Goal: Task Accomplishment & Management: Manage account settings

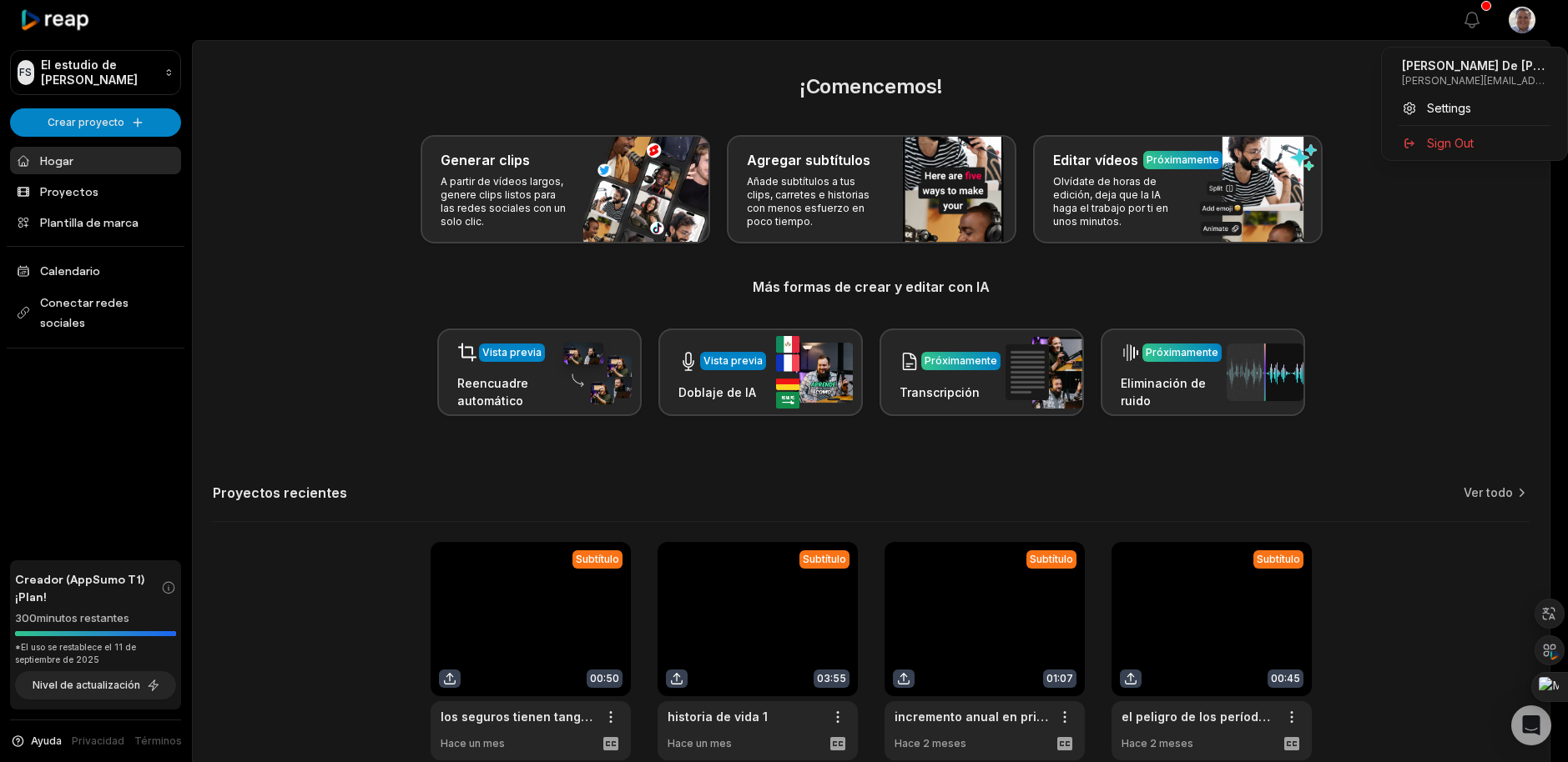
click at [1523, 17] on html "FS El estudio de [PERSON_NAME] proyecto Hogar Proyectos Plantilla de marca Cale…" at bounding box center [784, 381] width 1568 height 762
click at [1462, 116] on span "Settings" at bounding box center [1449, 108] width 44 height 18
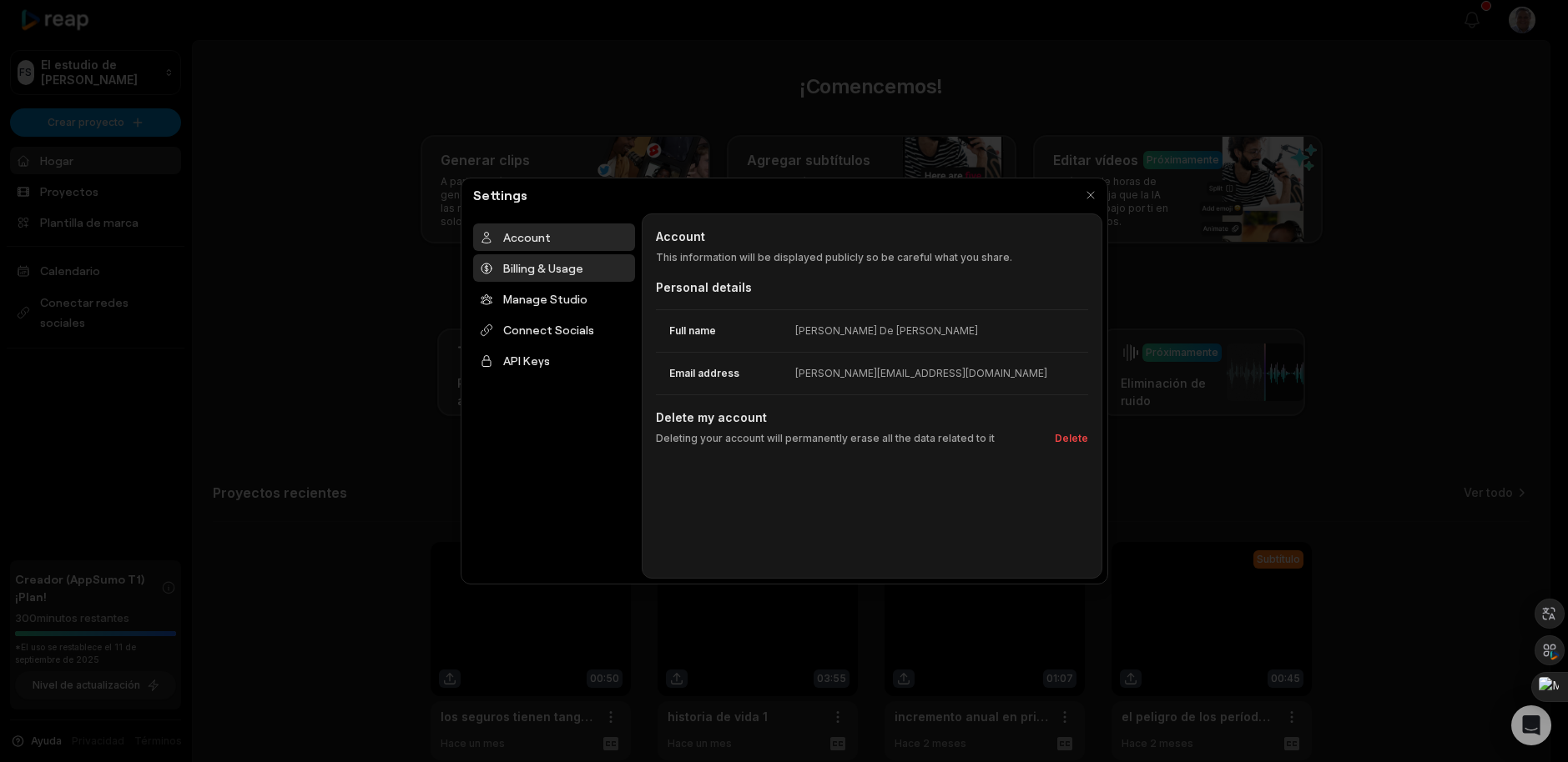
click at [589, 282] on div "Billing & Usage" at bounding box center [553, 268] width 161 height 27
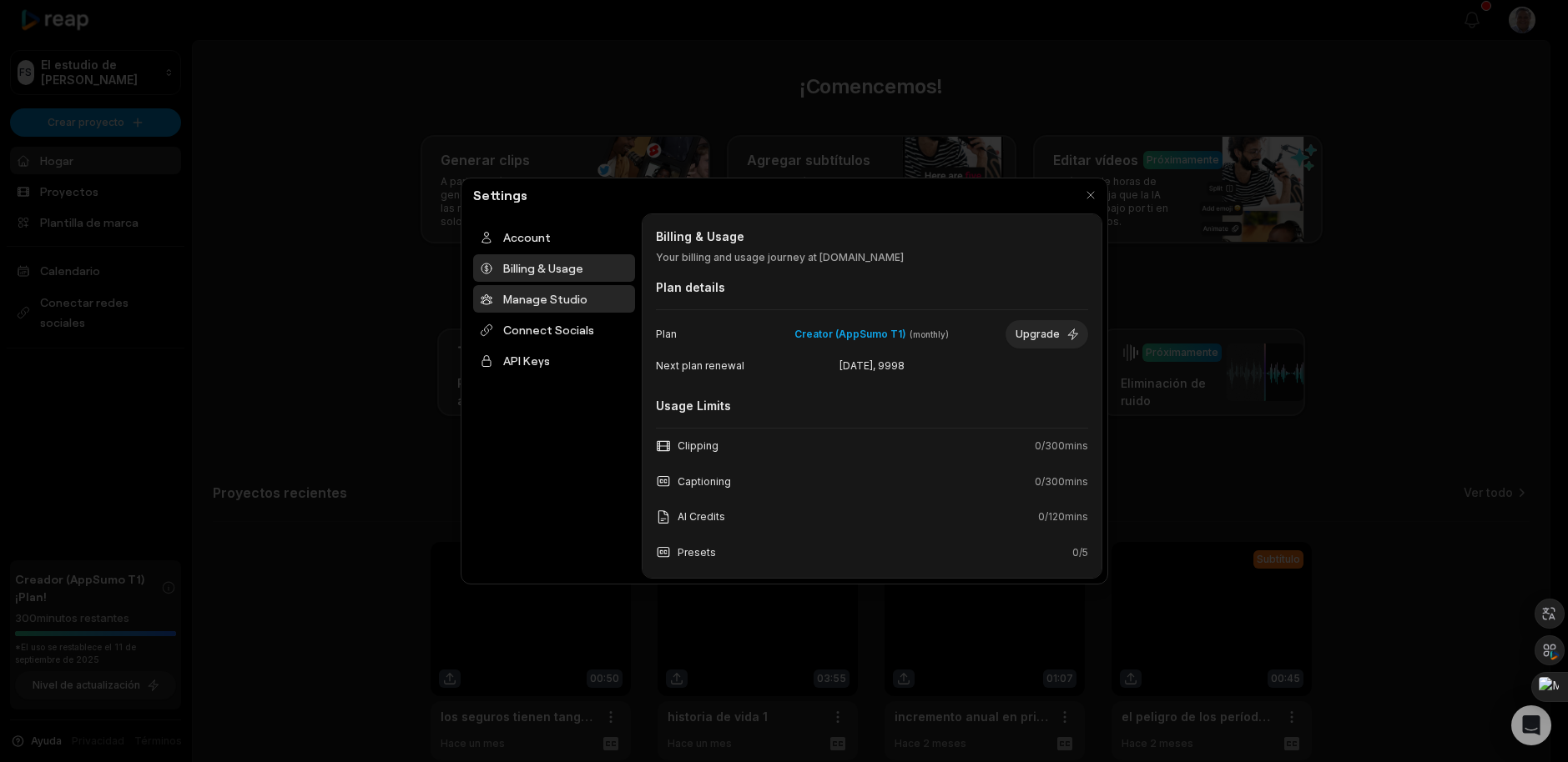
click at [561, 313] on div "Manage Studio" at bounding box center [553, 299] width 161 height 27
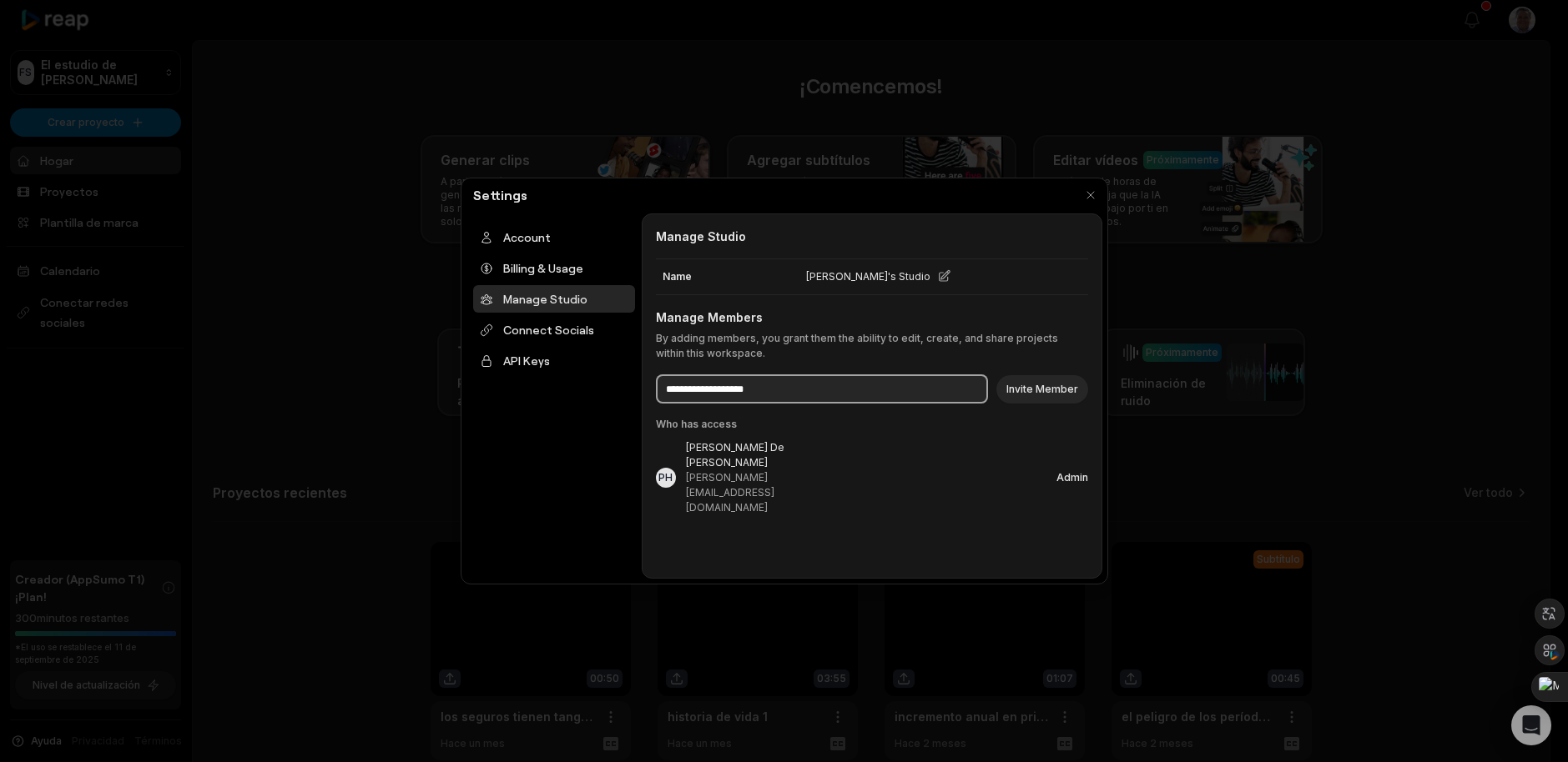
click at [747, 404] on input at bounding box center [821, 389] width 332 height 29
type input "**********"
click at [1050, 404] on button "Invite Member" at bounding box center [1042, 389] width 92 height 28
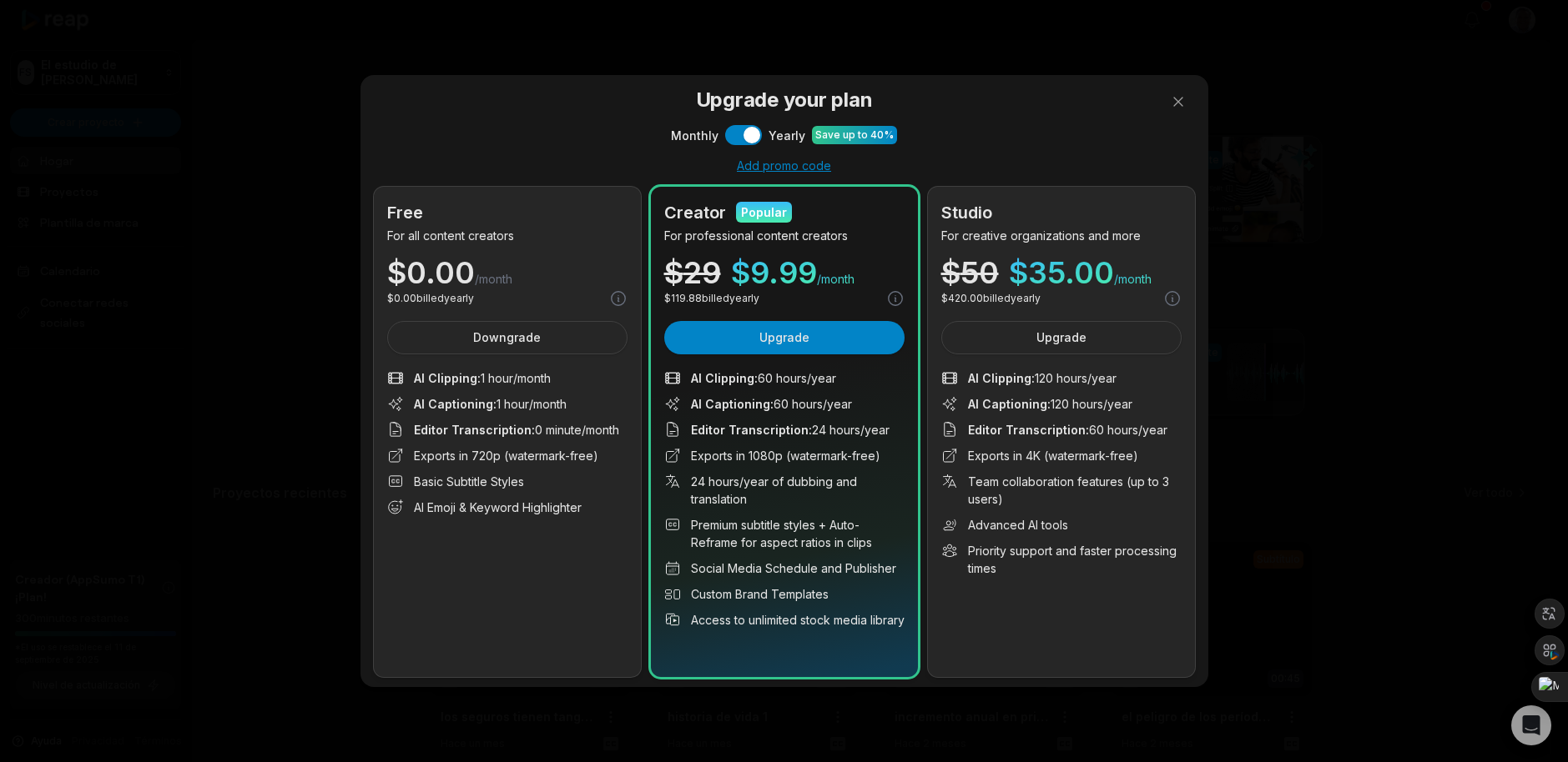
click at [1175, 76] on div at bounding box center [784, 381] width 1568 height 762
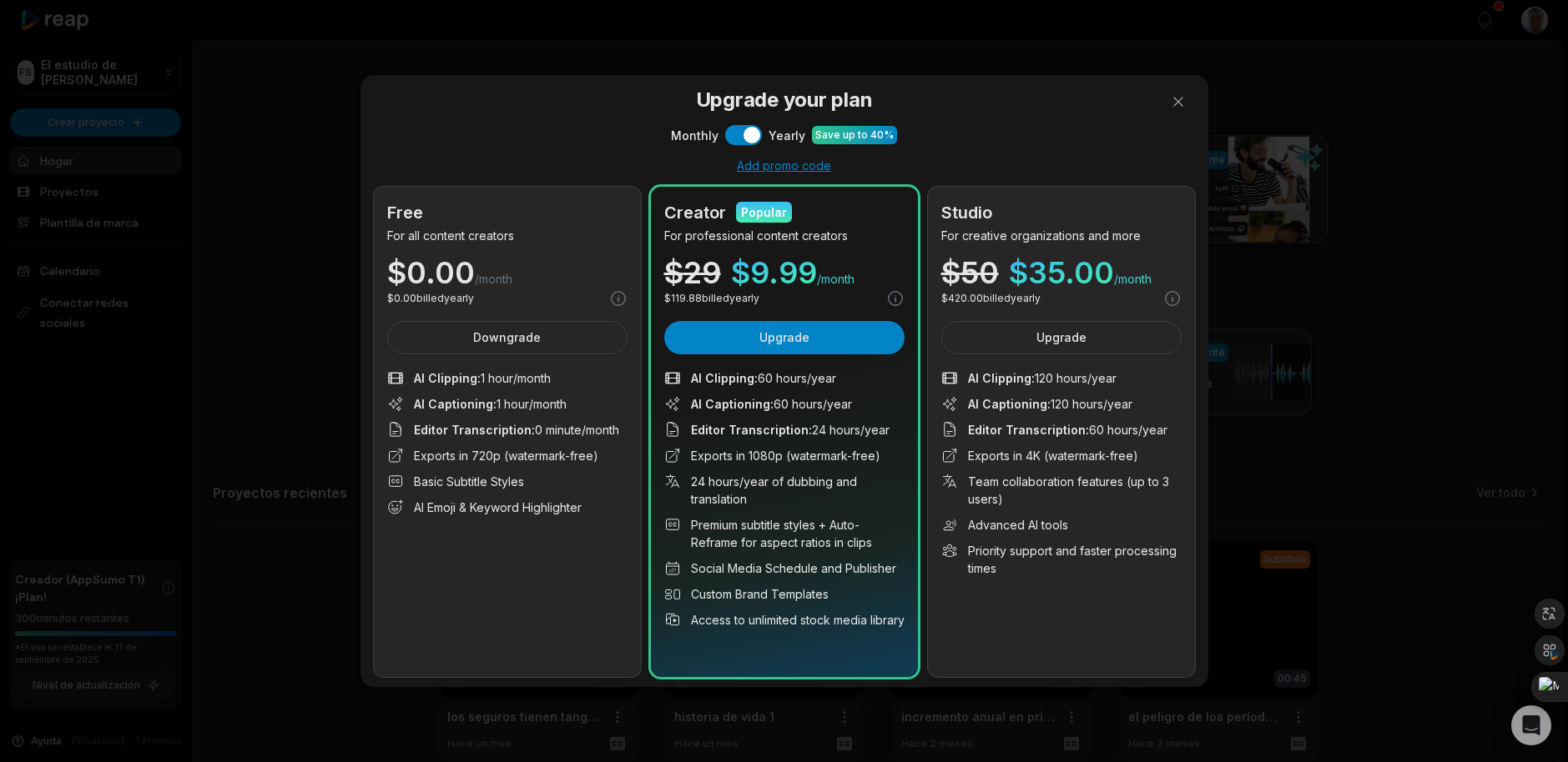
drag, startPoint x: 1174, startPoint y: 76, endPoint x: 1242, endPoint y: 108, distance: 75.2
click at [1174, 85] on button at bounding box center [1178, 102] width 33 height 33
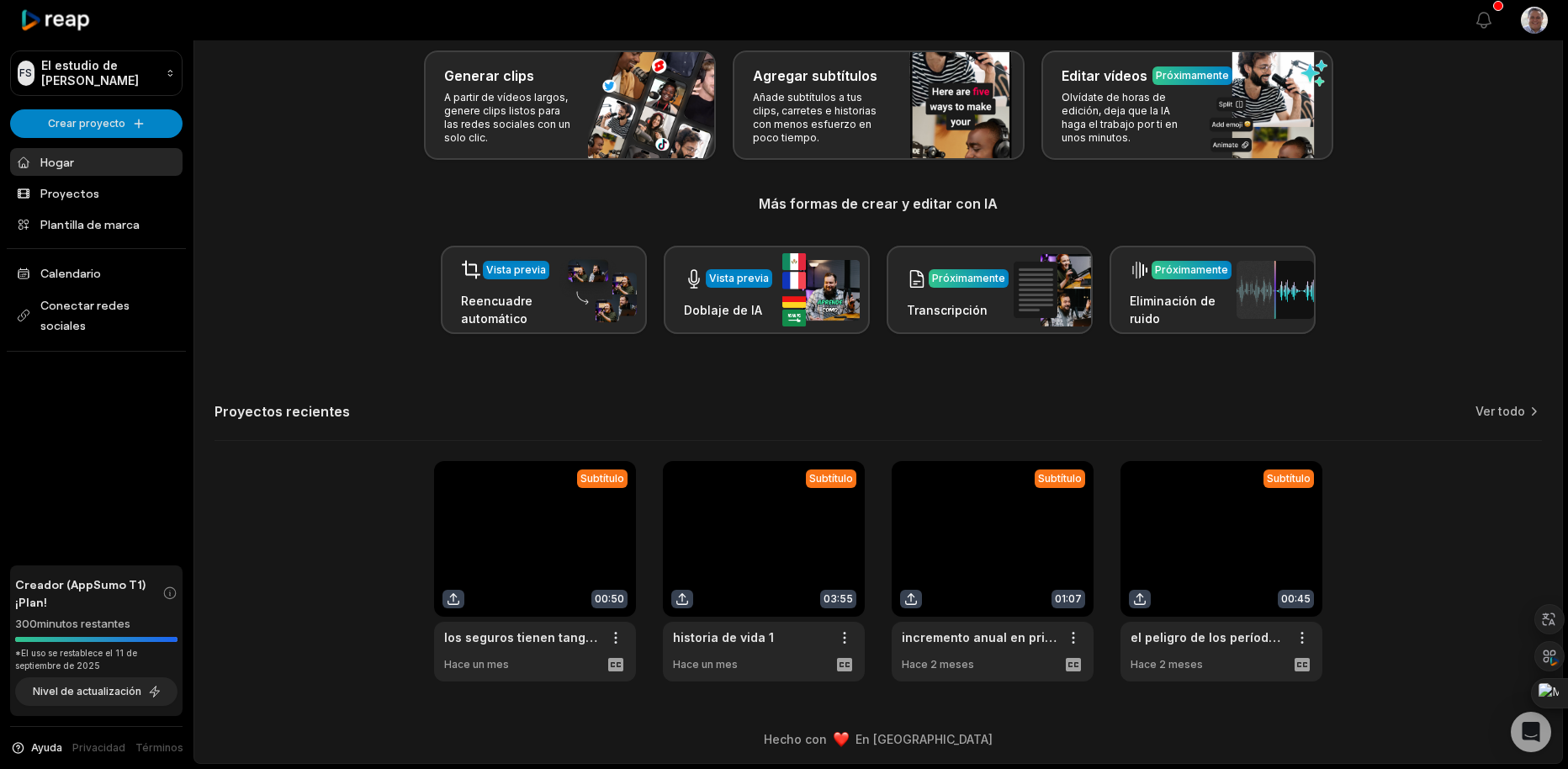
scroll to position [159, 0]
click at [1499, 403] on link "Ver todo" at bounding box center [1500, 411] width 49 height 17
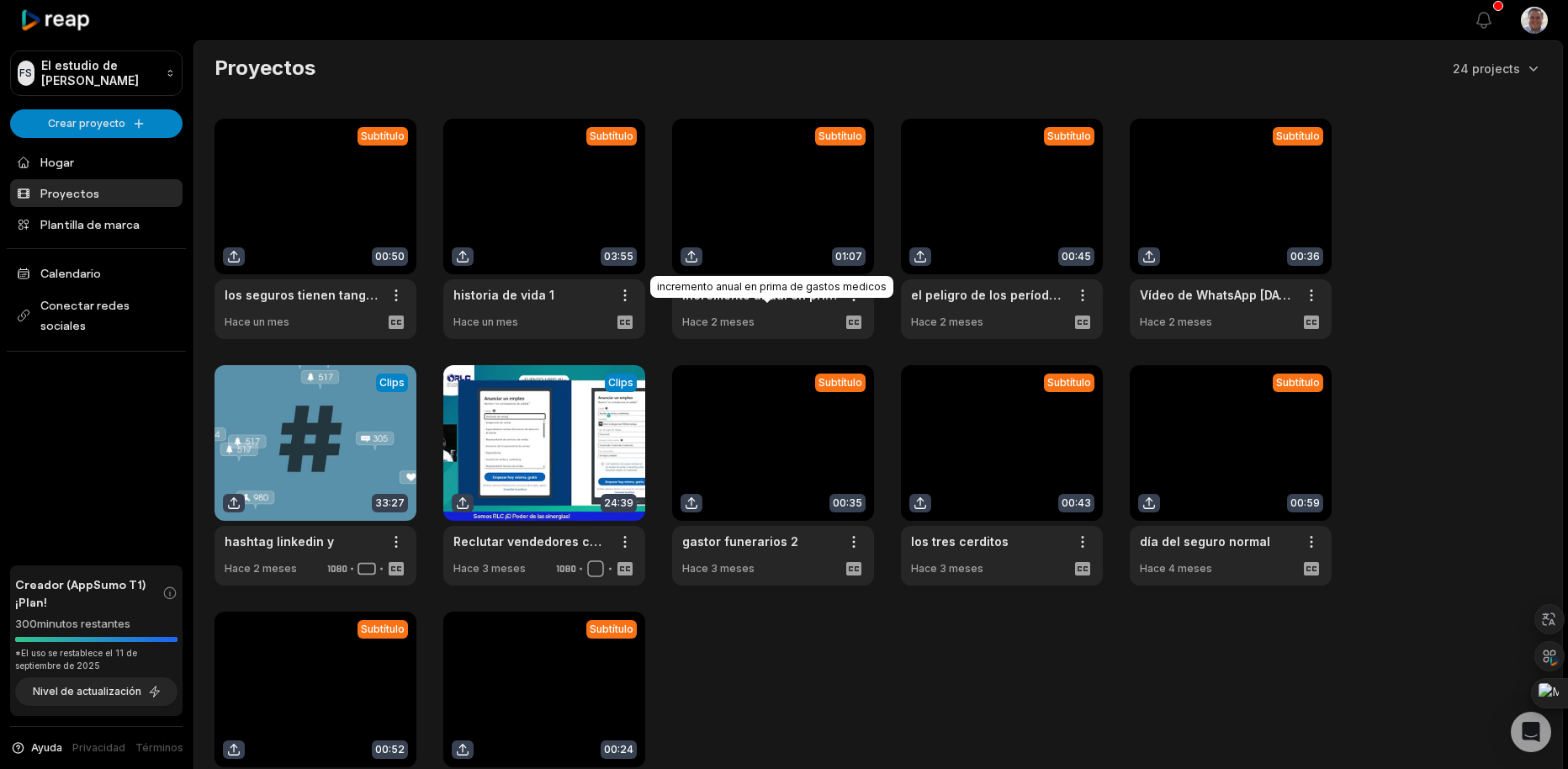
click at [748, 304] on link "incremento anual en prima de gastos médicos" at bounding box center [759, 295] width 155 height 18
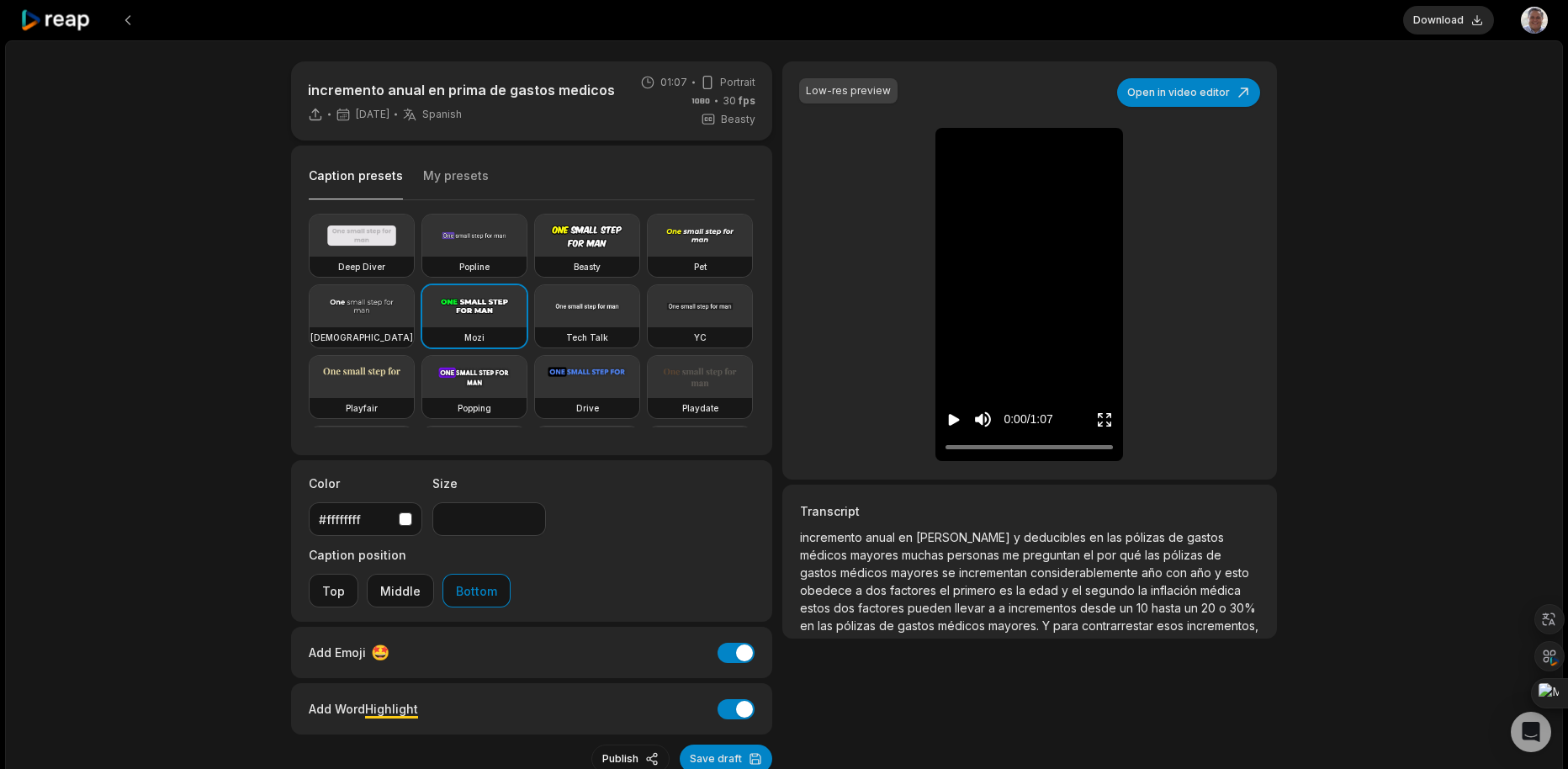
click at [949, 425] on icon "Play video" at bounding box center [954, 420] width 11 height 12
click at [948, 428] on icon "Pause video" at bounding box center [953, 420] width 17 height 17
